Goal: Task Accomplishment & Management: Manage account settings

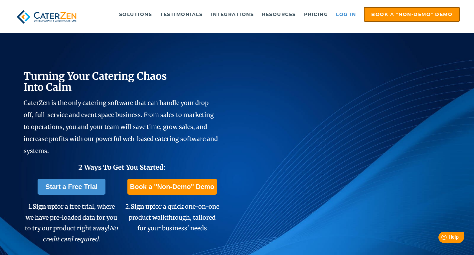
click at [340, 15] on link "Log in" at bounding box center [346, 14] width 27 height 13
click at [344, 16] on link "Log in" at bounding box center [346, 14] width 27 height 13
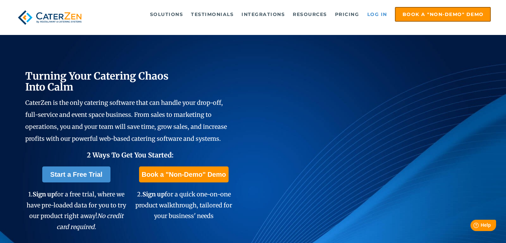
click at [378, 15] on link "Log in" at bounding box center [377, 14] width 27 height 13
